Goal: Find specific page/section: Find specific page/section

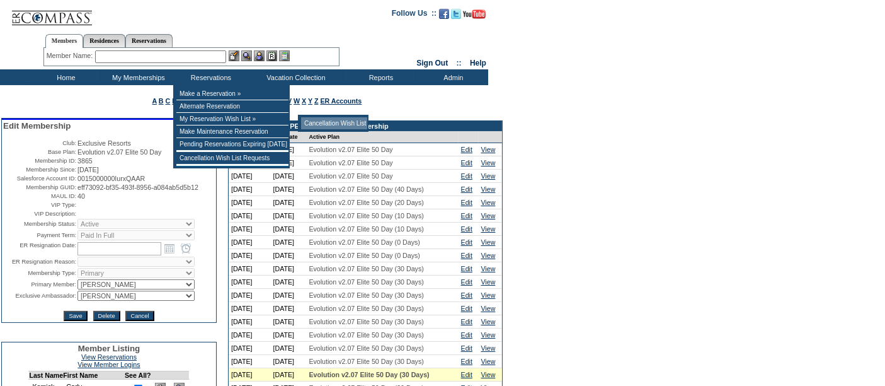
click at [316, 120] on td "Cancellation Wish List" at bounding box center [334, 123] width 66 height 12
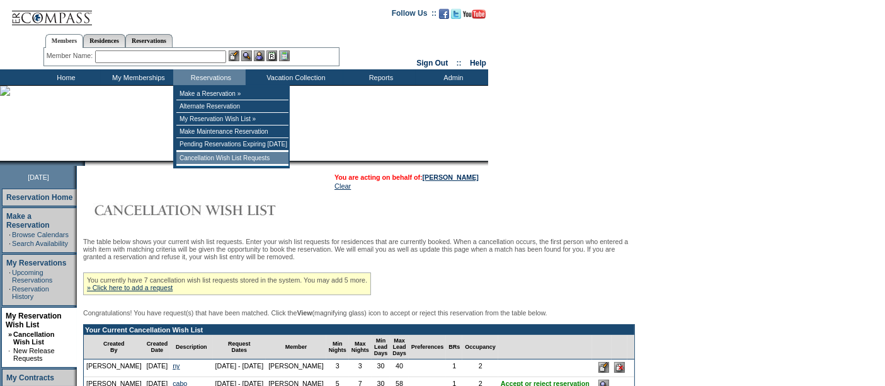
click at [229, 163] on td "Cancellation Wish List Requests" at bounding box center [232, 158] width 112 height 13
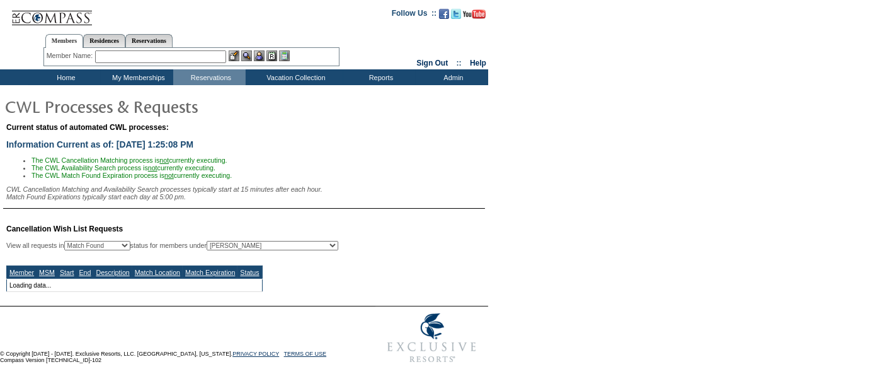
scroll to position [1, 0]
select select "50"
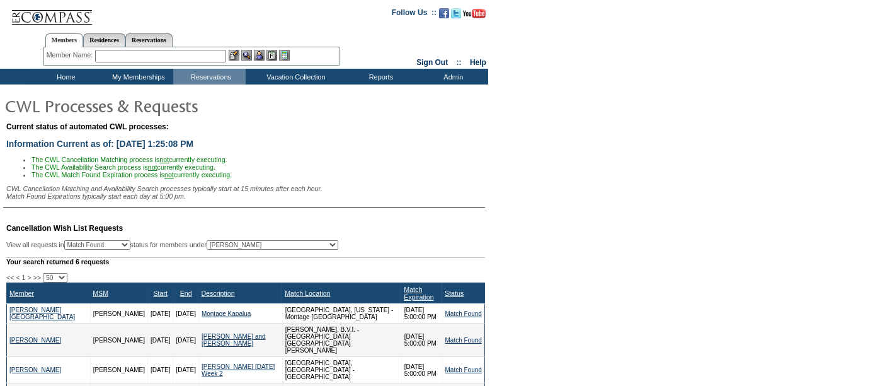
click at [326, 244] on select "All MSMs [PERSON_NAME] Accounting (MSM), Team Admin, IT Group Administrator, Me…" at bounding box center [273, 244] width 132 height 9
select select "63425"
click at [239, 243] on select "All MSMs [PERSON_NAME] Accounting (MSM), Team Admin, IT Group Administrator, Me…" at bounding box center [273, 244] width 132 height 9
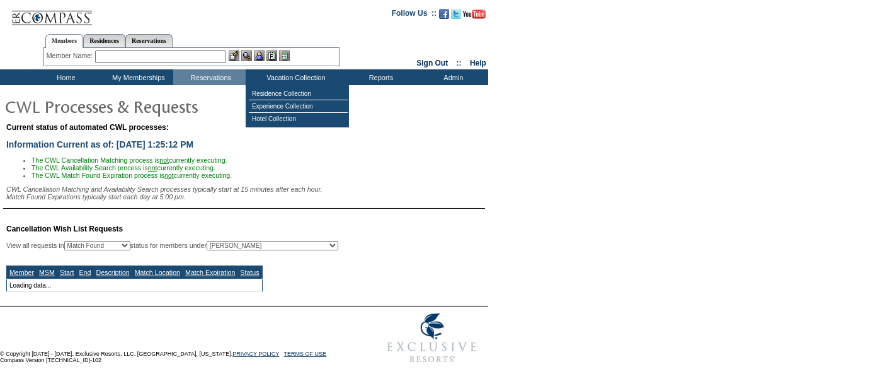
select select "50"
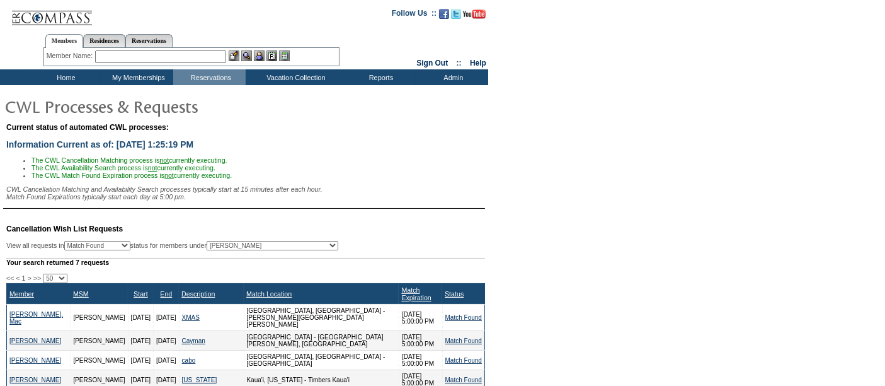
click at [59, 79] on td "Home" at bounding box center [64, 77] width 72 height 16
